Goal: Information Seeking & Learning: Learn about a topic

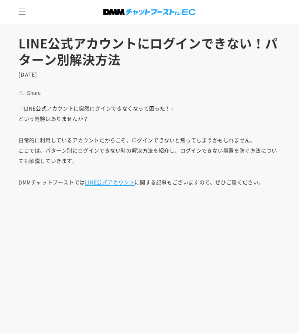
scroll to position [207, 0]
click at [121, 183] on link "LINE公式アカウント" at bounding box center [110, 181] width 50 height 7
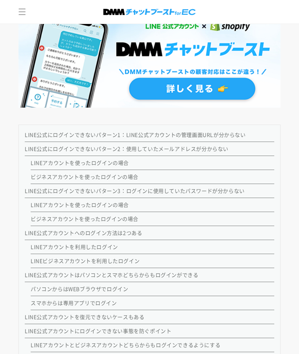
scroll to position [565, 0]
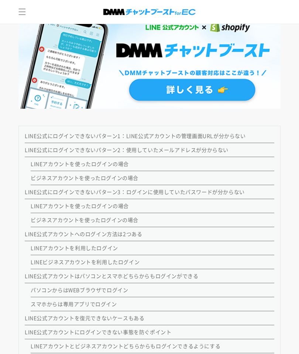
click at [128, 162] on link "LINEアカウントを使ったログインの場合" at bounding box center [80, 163] width 98 height 7
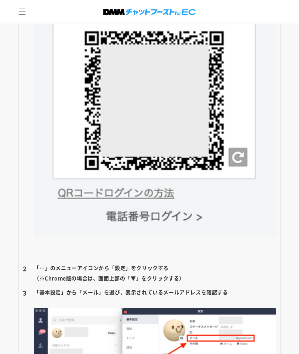
scroll to position [1486, 0]
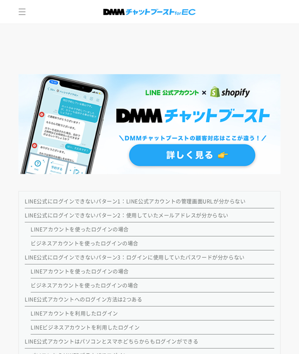
scroll to position [492, 0]
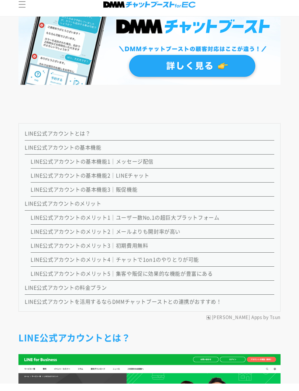
scroll to position [537, 0]
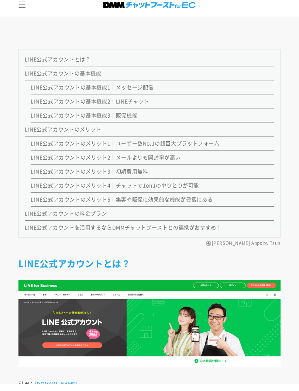
click at [142, 90] on link "LINE公式アカウントの基本機能1｜メッセージ配信" at bounding box center [92, 93] width 123 height 7
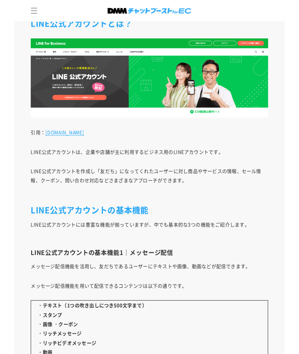
scroll to position [761, 0]
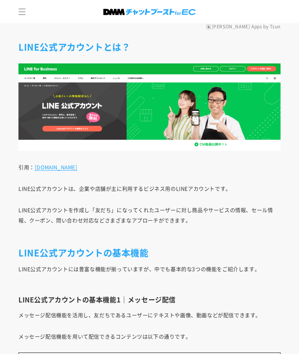
scroll to position [559, 0]
